Goal: Transaction & Acquisition: Purchase product/service

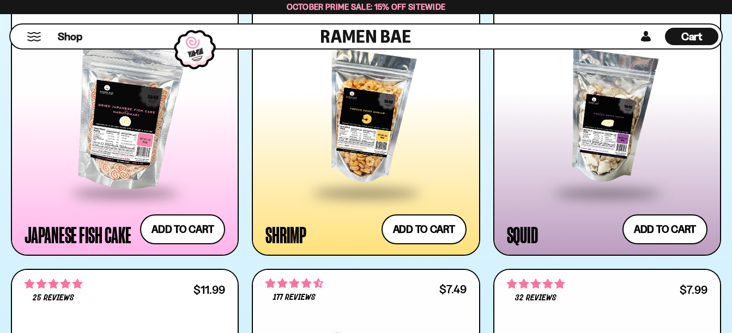
scroll to position [1580, 0]
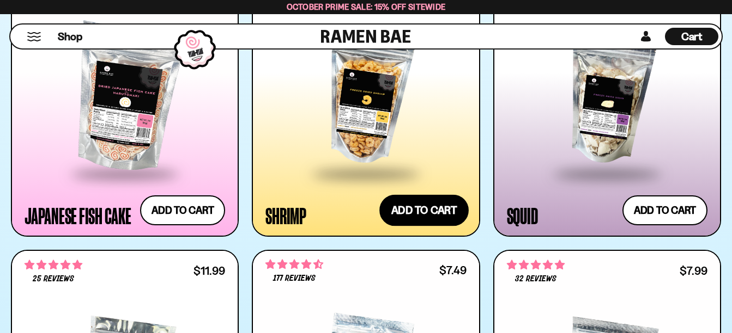
click at [419, 215] on button "Add to cart Add ― Regular price $13.99 Regular price Sale price $13.99 Unit pri…" at bounding box center [423, 211] width 89 height 32
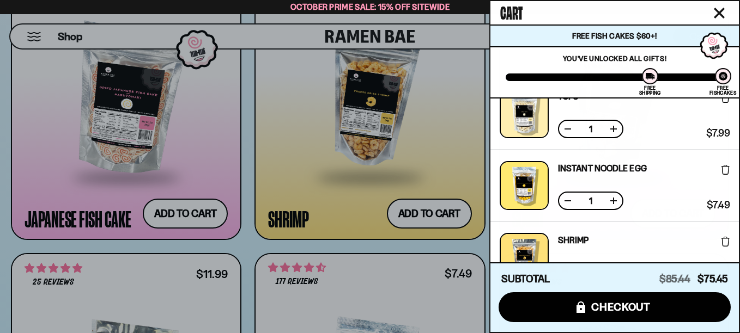
scroll to position [108, 0]
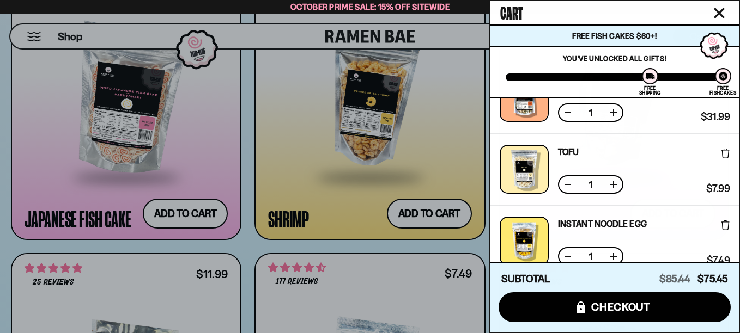
click at [725, 154] on icon at bounding box center [725, 154] width 8 height 10
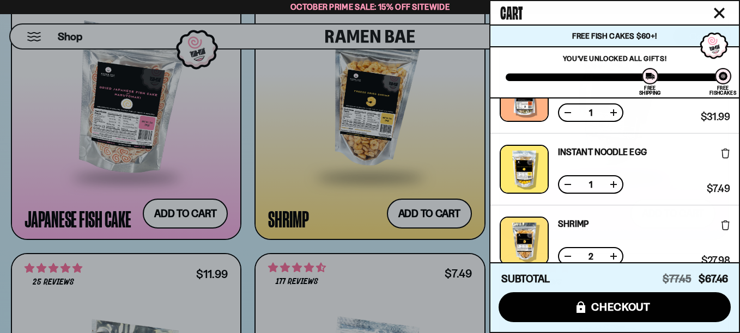
click at [725, 154] on icon at bounding box center [725, 154] width 8 height 10
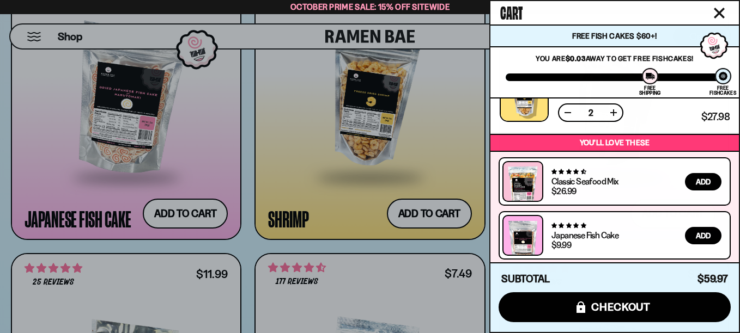
scroll to position [0, 0]
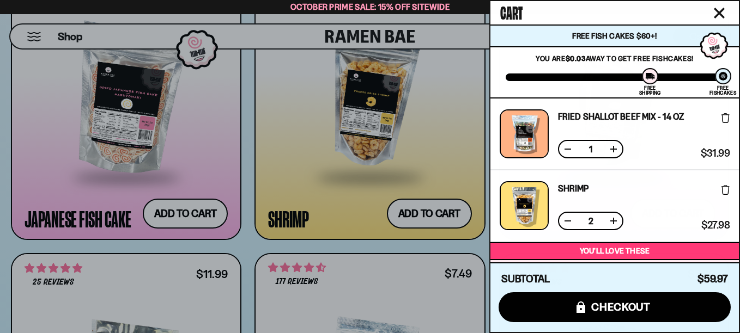
click at [722, 9] on icon "Close cart" at bounding box center [719, 13] width 10 height 10
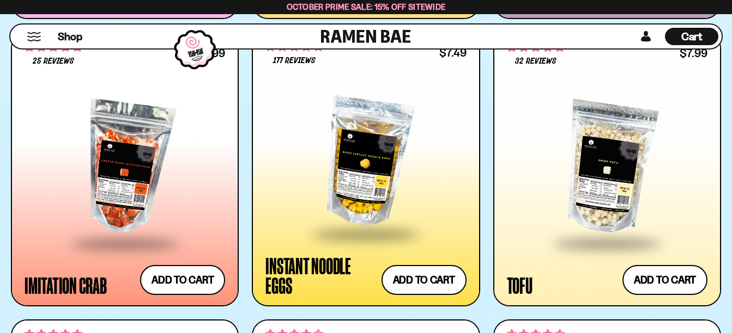
scroll to position [54, 0]
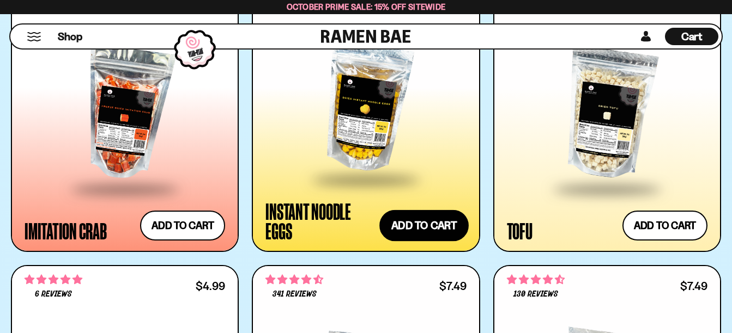
click at [416, 221] on button "Add to cart Add ― Regular price $7.49 Regular price Sale price $7.49 Unit price…" at bounding box center [423, 226] width 89 height 32
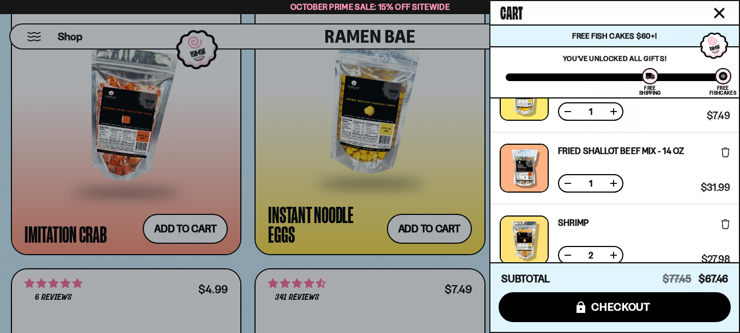
scroll to position [311, 0]
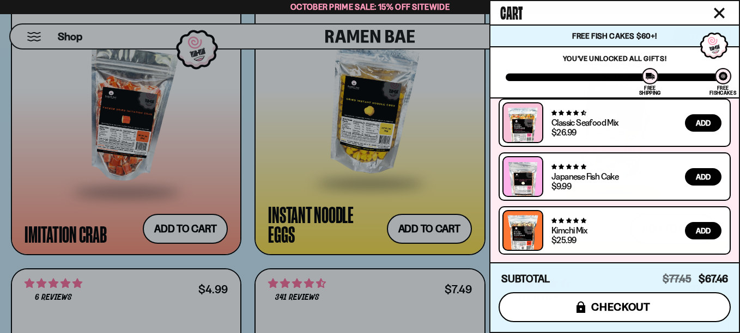
click at [604, 305] on span "checkout" at bounding box center [620, 307] width 59 height 12
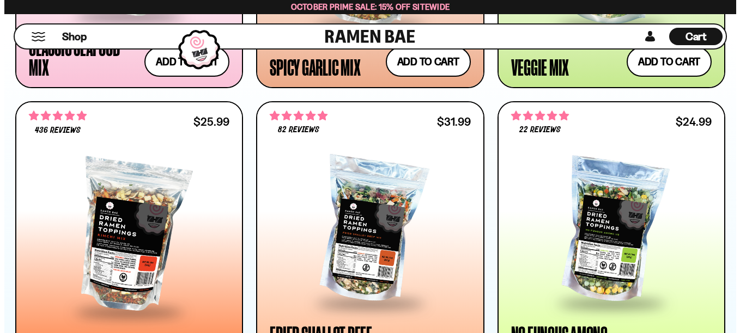
scroll to position [872, 0]
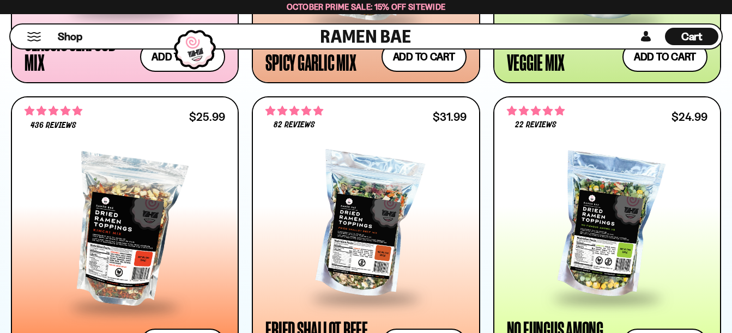
click at [680, 32] on div "Cart D0381C2F-513E-4F90-8A41-6F0A75DCBAAA" at bounding box center [691, 36] width 53 height 17
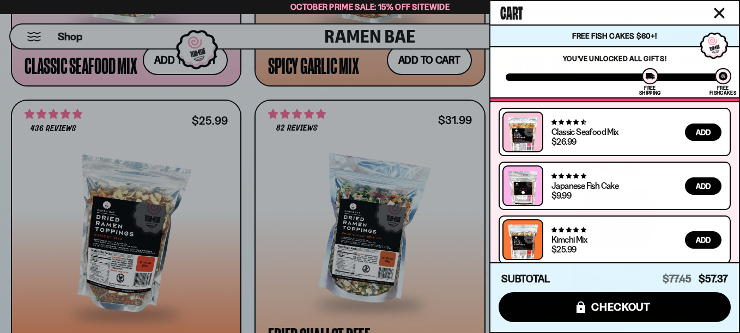
scroll to position [311, 0]
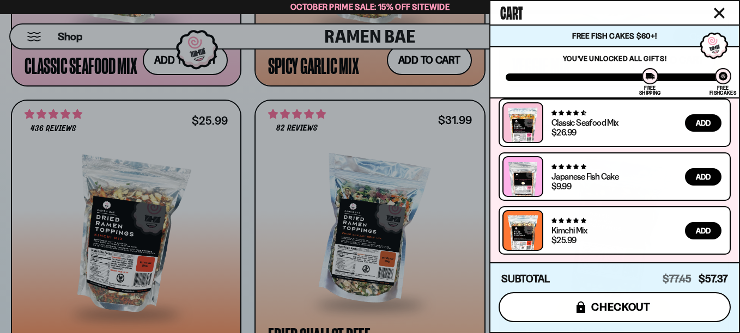
click at [587, 306] on button "icons8-lock checkout" at bounding box center [615, 308] width 232 height 30
